Goal: Information Seeking & Learning: Compare options

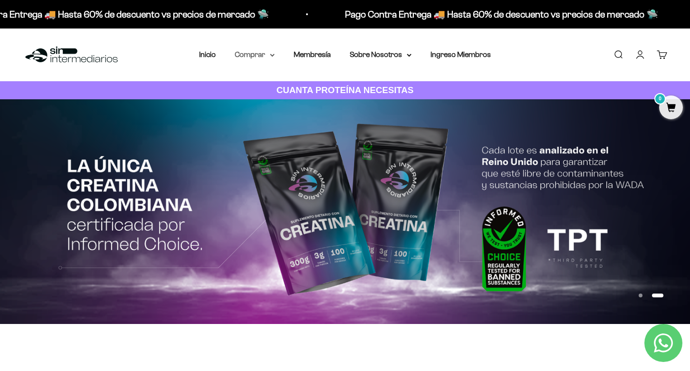
click at [256, 55] on summary "Comprar" at bounding box center [255, 54] width 40 height 12
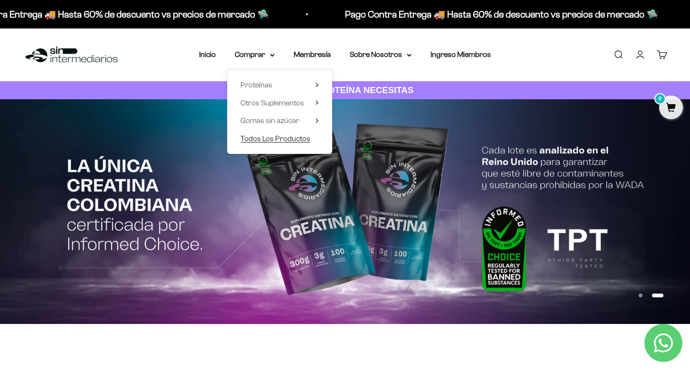
click at [269, 138] on span "Todos Los Productos" at bounding box center [276, 139] width 70 height 8
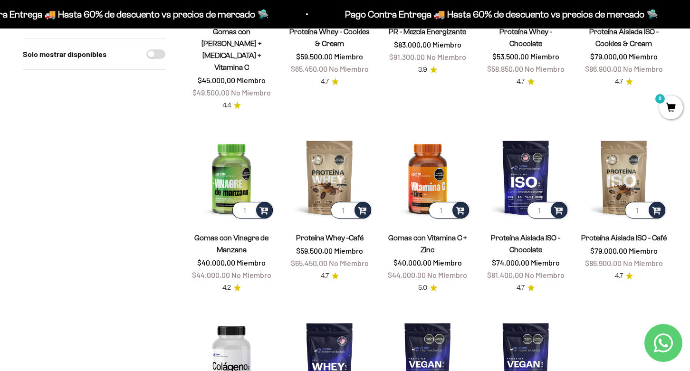
scroll to position [599, 0]
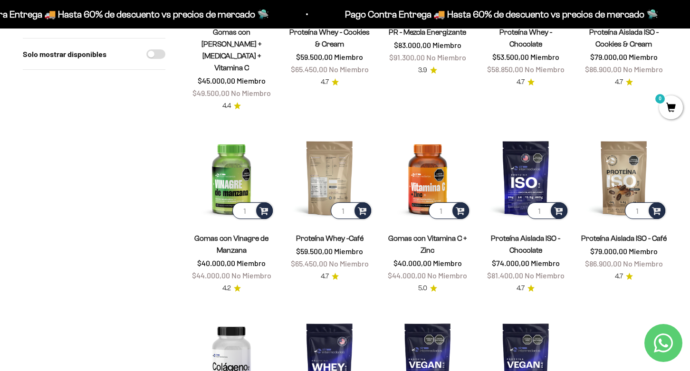
click at [349, 136] on img at bounding box center [329, 178] width 87 height 87
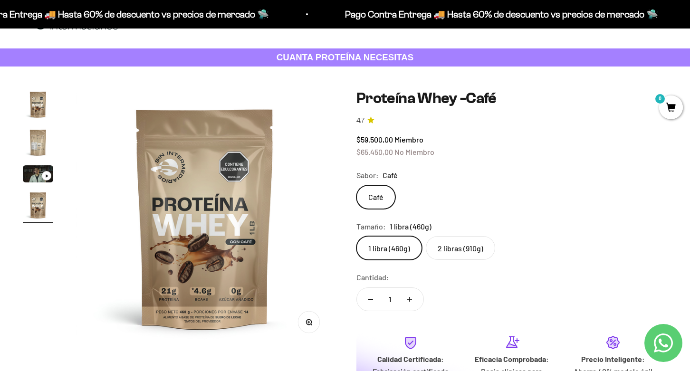
scroll to position [34, 0]
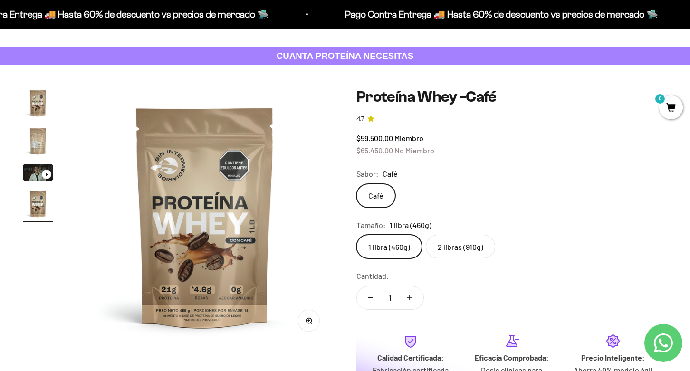
click at [34, 145] on img "Ir al artículo 2" at bounding box center [38, 141] width 30 height 30
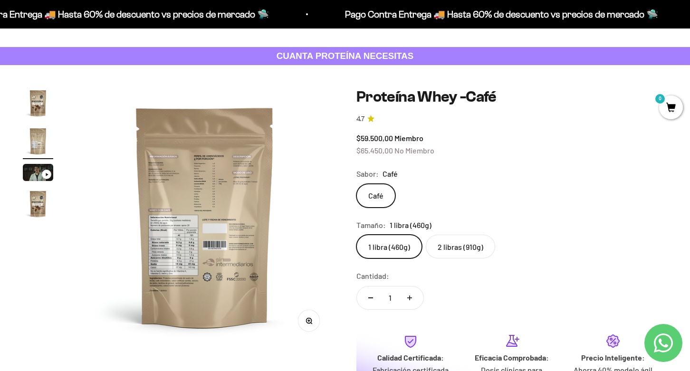
click at [192, 226] on img at bounding box center [205, 217] width 258 height 258
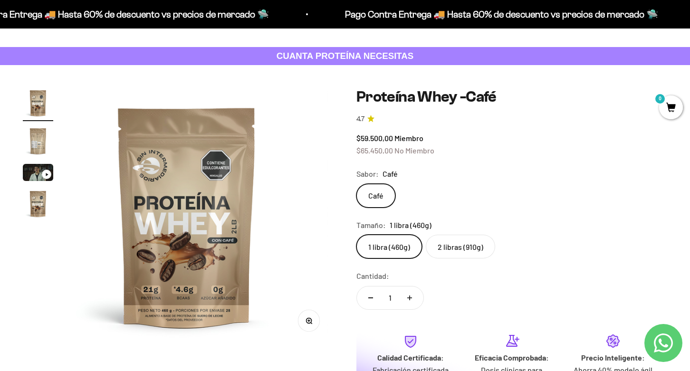
scroll to position [0, 0]
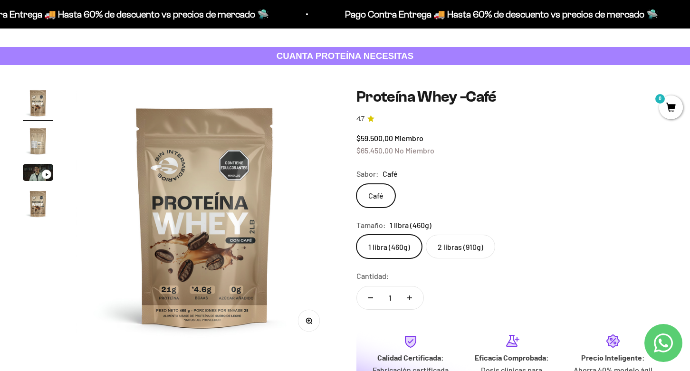
click at [253, 244] on img at bounding box center [205, 217] width 258 height 258
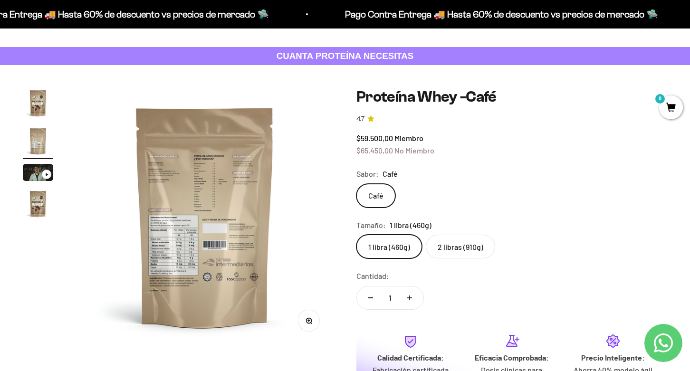
click at [200, 237] on img at bounding box center [205, 217] width 258 height 258
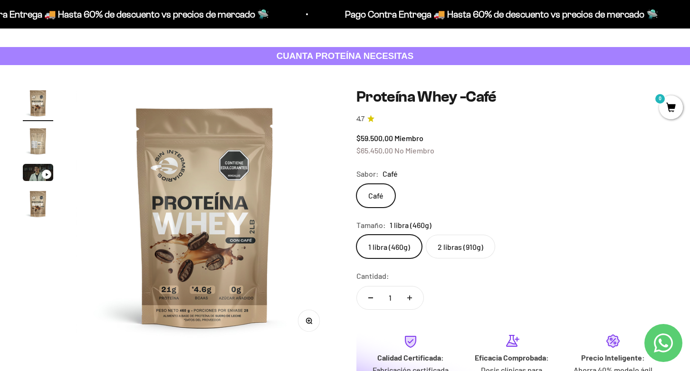
click at [267, 240] on img at bounding box center [205, 217] width 258 height 258
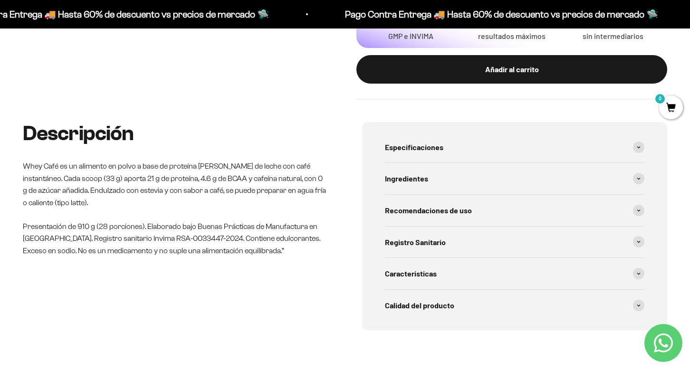
scroll to position [381, 0]
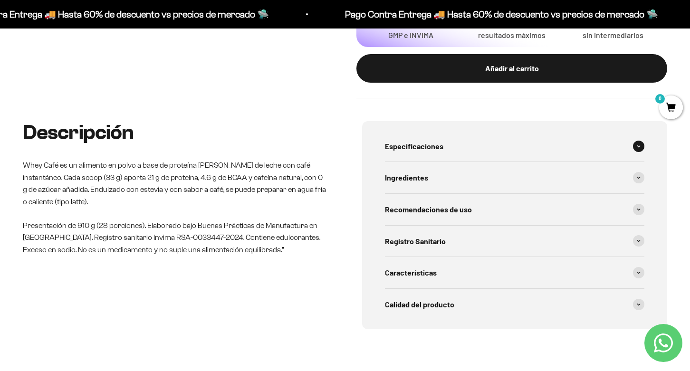
click at [402, 153] on div "Especificaciones" at bounding box center [515, 146] width 260 height 31
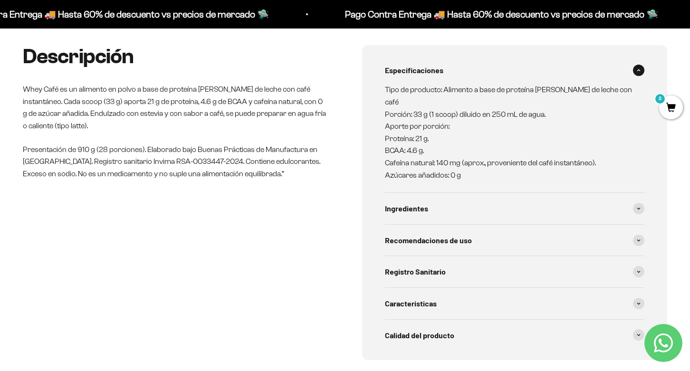
scroll to position [471, 0]
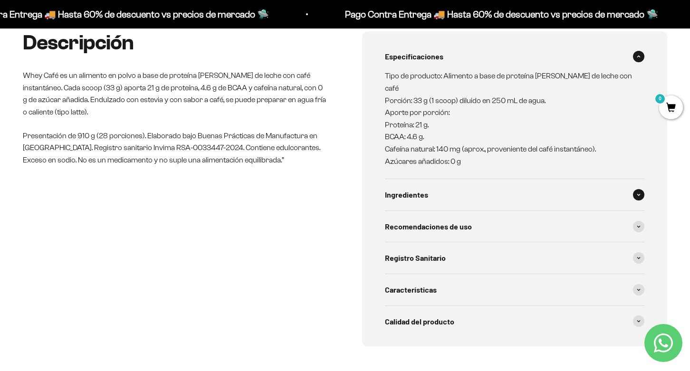
click at [436, 187] on div "Ingredientes" at bounding box center [515, 194] width 260 height 31
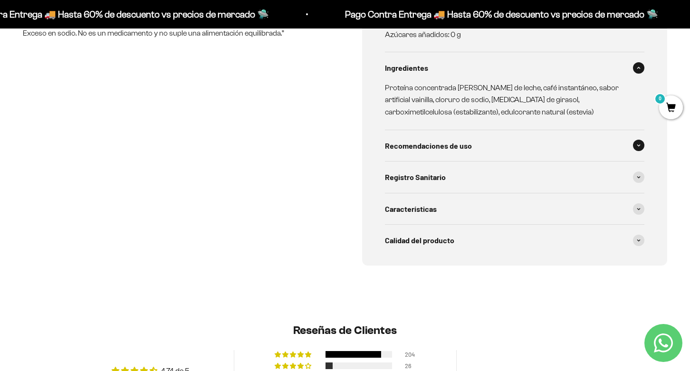
scroll to position [600, 0]
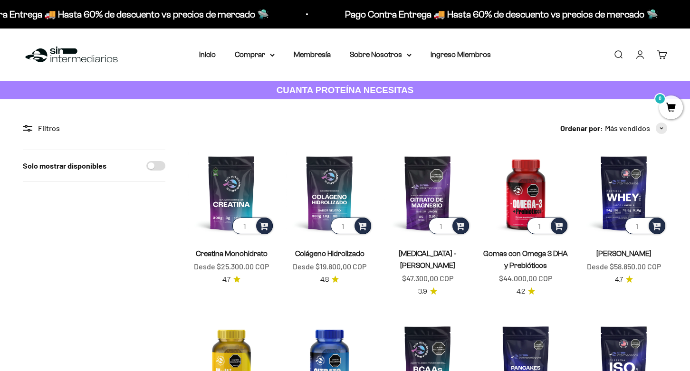
scroll to position [599, 0]
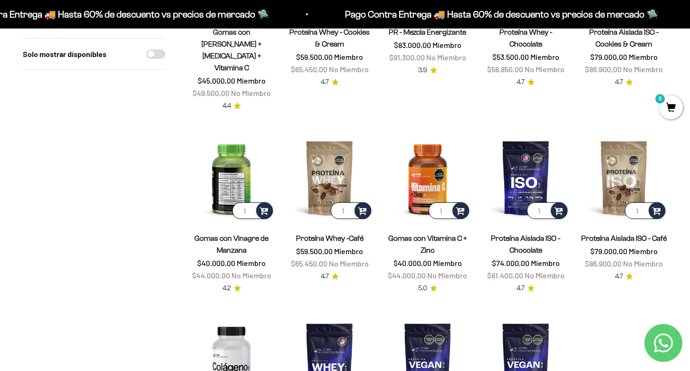
click at [219, 162] on img at bounding box center [231, 178] width 87 height 87
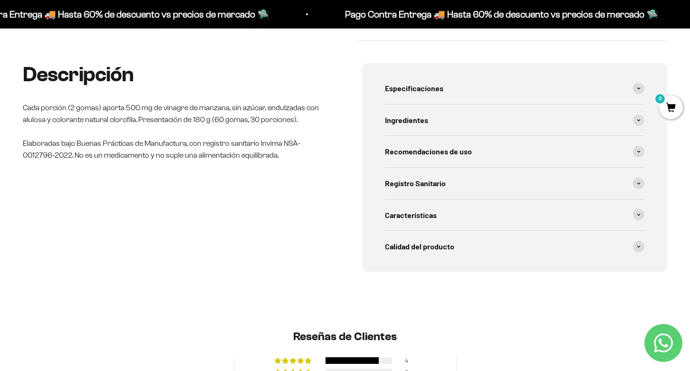
scroll to position [341, 0]
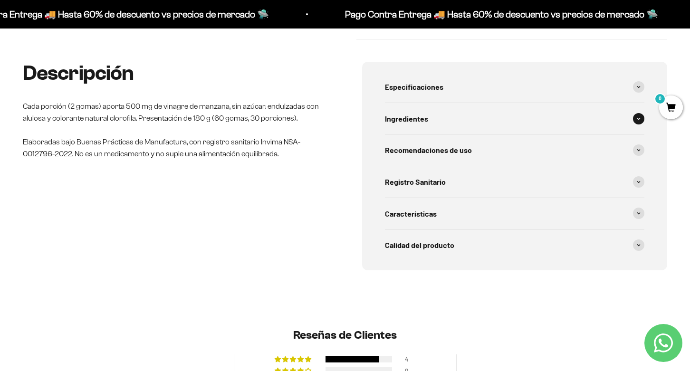
click at [425, 116] on span "Ingredientes" at bounding box center [406, 119] width 43 height 12
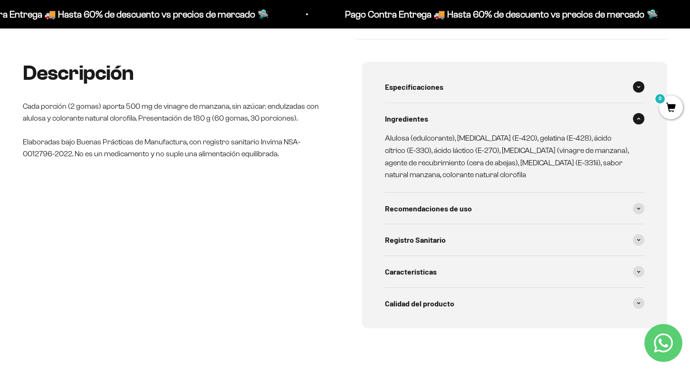
click at [402, 78] on div "Especificaciones" at bounding box center [515, 86] width 260 height 31
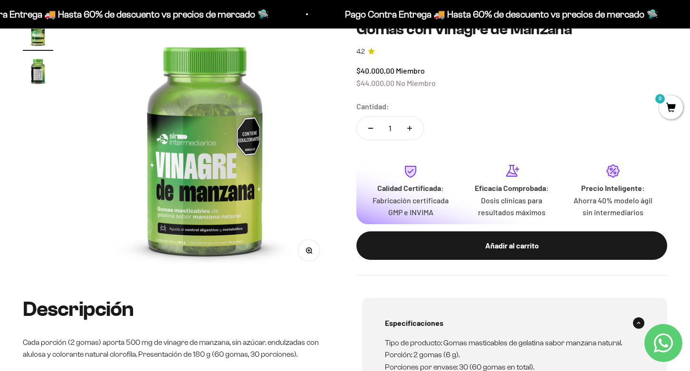
scroll to position [0, 0]
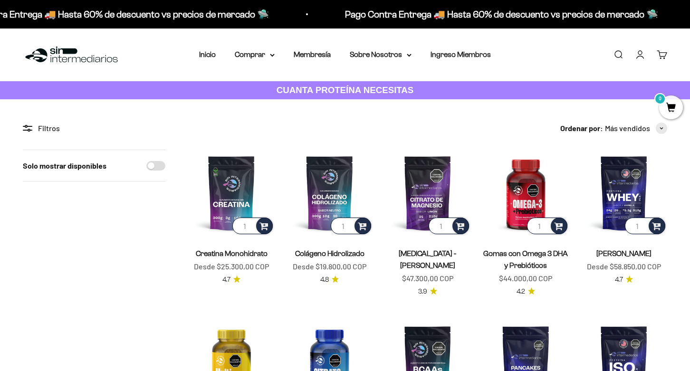
scroll to position [599, 0]
